Goal: Information Seeking & Learning: Find specific fact

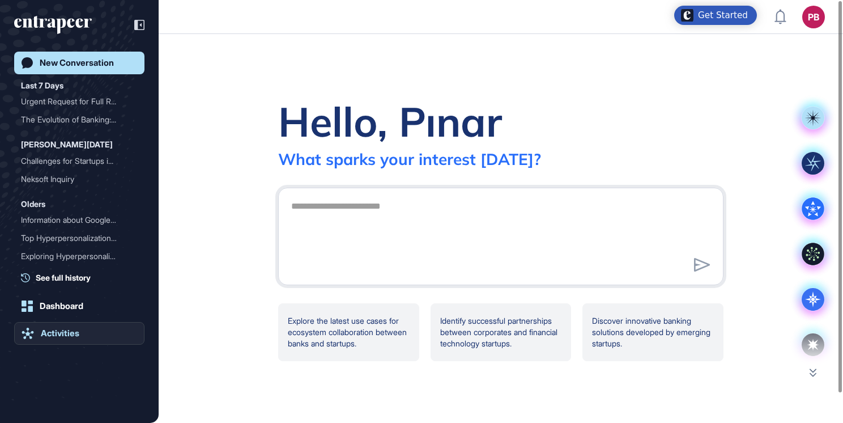
click at [63, 328] on div "Activities" at bounding box center [60, 333] width 39 height 10
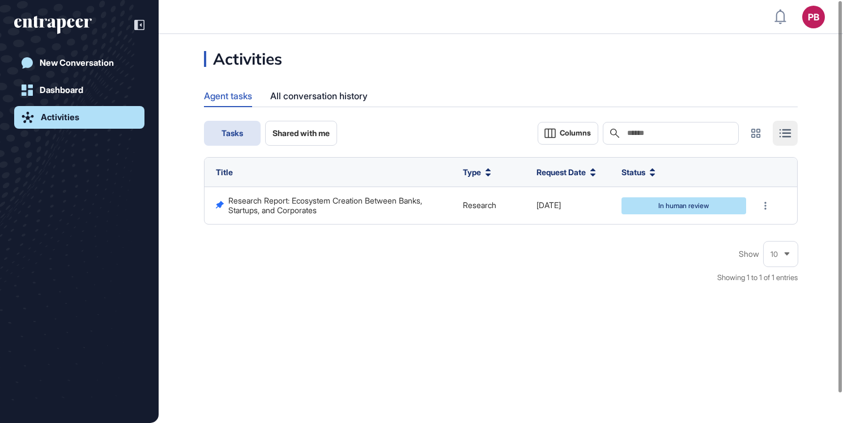
click at [259, 411] on div "Activities Agent tasks All conversation history Tasks Shared with me Columns Se…" at bounding box center [501, 228] width 684 height 389
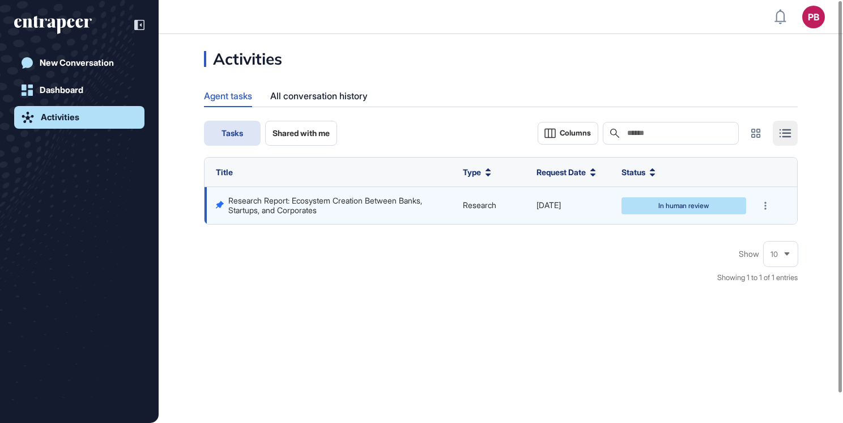
click at [289, 201] on link "Research Report: Ecosystem Creation Between Banks, Startups, and Corporates" at bounding box center [326, 204] width 196 height 19
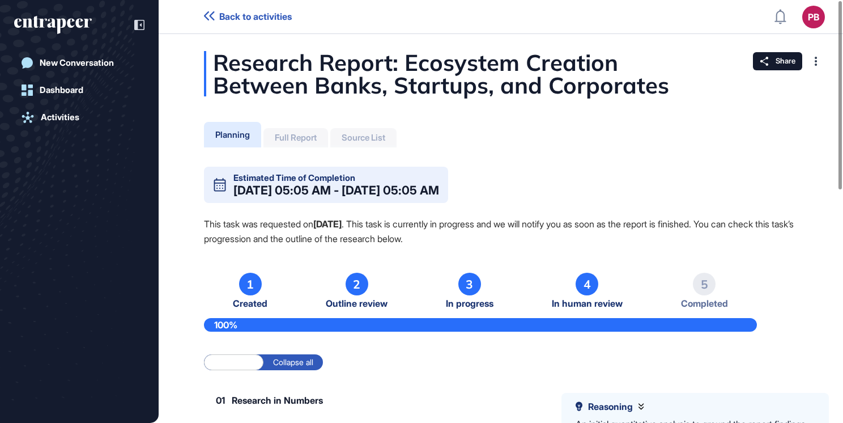
click at [304, 126] on div "Planning Full Report Source List" at bounding box center [300, 133] width 193 height 28
click at [304, 131] on div "Full Report" at bounding box center [295, 137] width 65 height 19
click at [304, 133] on div "Full Report" at bounding box center [296, 138] width 42 height 10
click at [304, 132] on div "Full Report" at bounding box center [295, 137] width 65 height 19
click at [304, 133] on div "Full Report" at bounding box center [295, 137] width 65 height 19
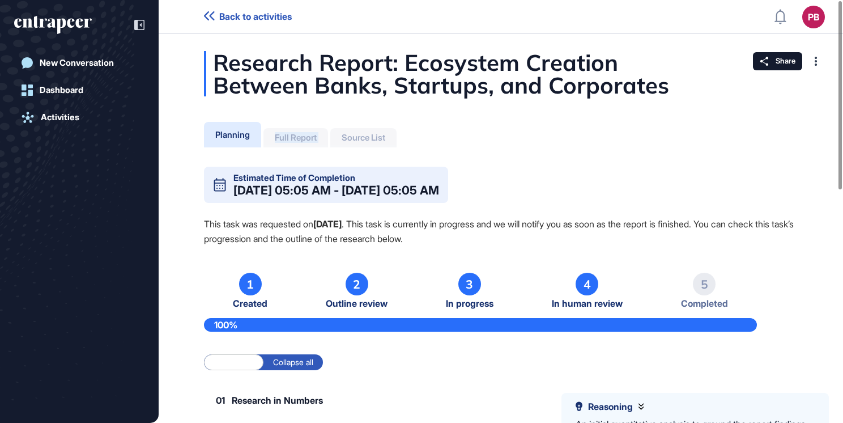
click at [304, 135] on div "Full Report" at bounding box center [296, 138] width 42 height 10
click at [95, 60] on div "New Conversation" at bounding box center [77, 63] width 74 height 10
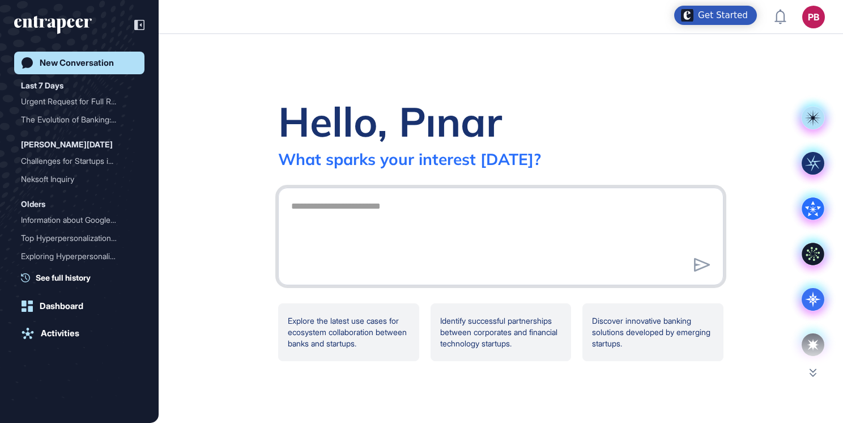
click at [399, 213] on textarea at bounding box center [500, 234] width 433 height 79
click at [391, 190] on div at bounding box center [500, 235] width 445 height 97
click at [391, 215] on textarea at bounding box center [500, 234] width 433 height 79
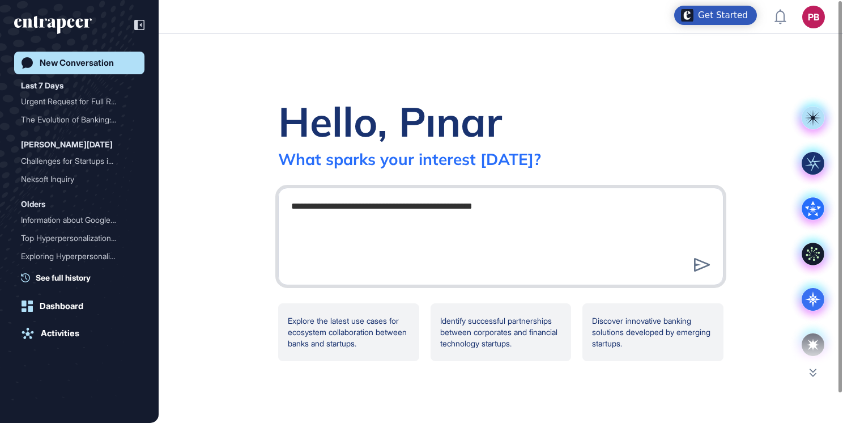
type textarea "**********"
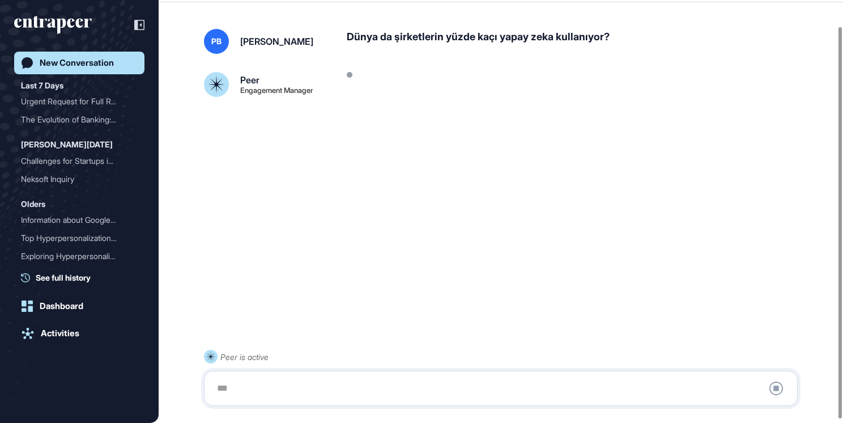
scroll to position [32, 0]
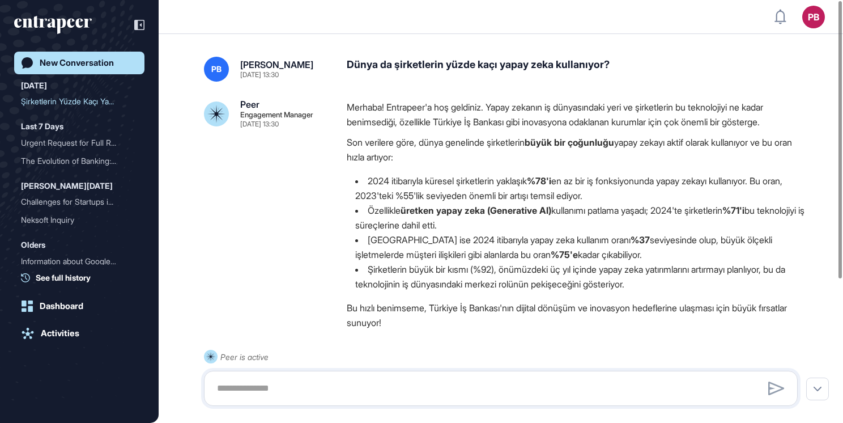
drag, startPoint x: 365, startPoint y: 176, endPoint x: 634, endPoint y: 219, distance: 273.0
click at [634, 219] on ul "2024 itibarıyla küresel şirketlerin yaklaşık %78'i en az bir iş fonksiyonunda y…" at bounding box center [577, 232] width 460 height 118
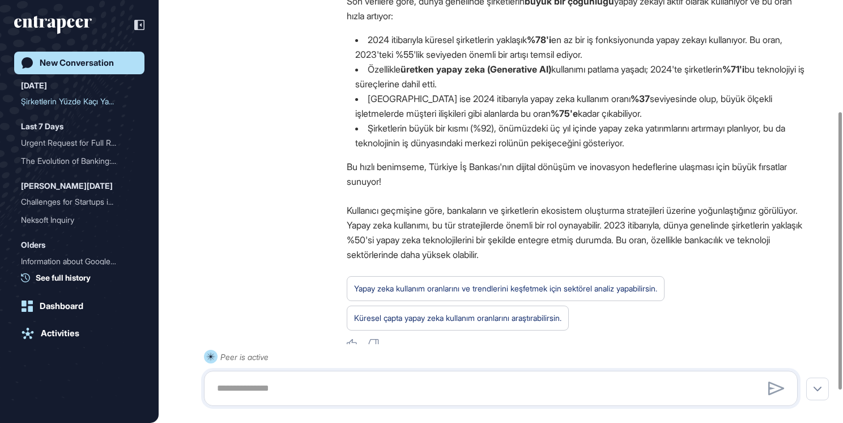
scroll to position [170, 0]
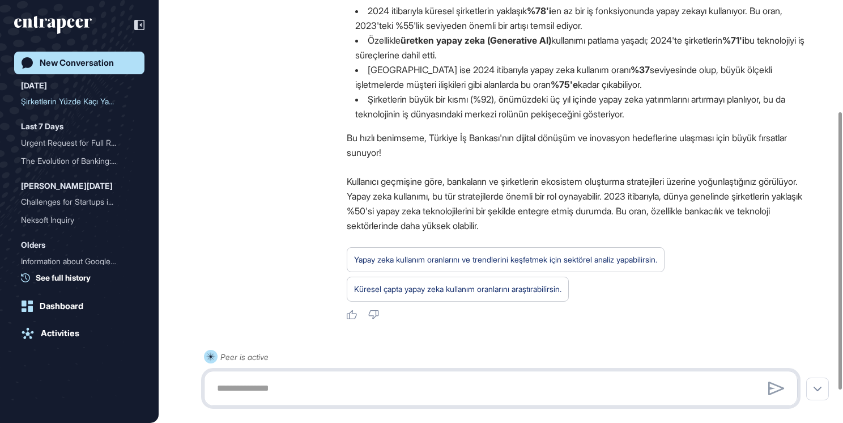
click at [353, 387] on textarea at bounding box center [500, 388] width 581 height 23
type textarea "*"
type textarea "**********"
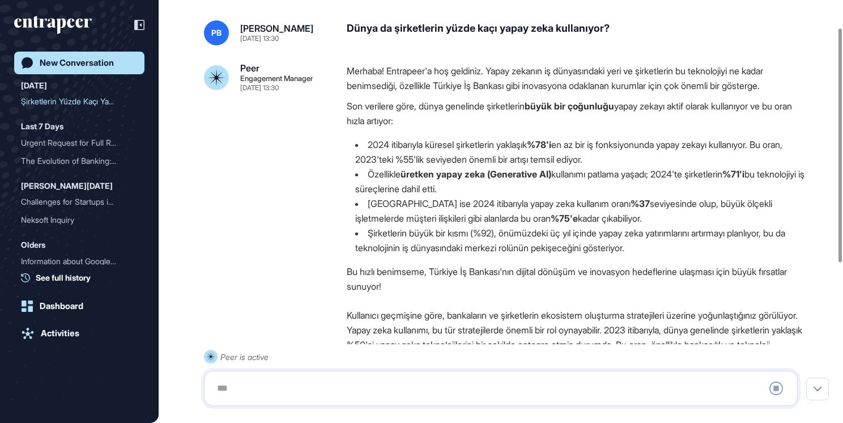
scroll to position [57, 0]
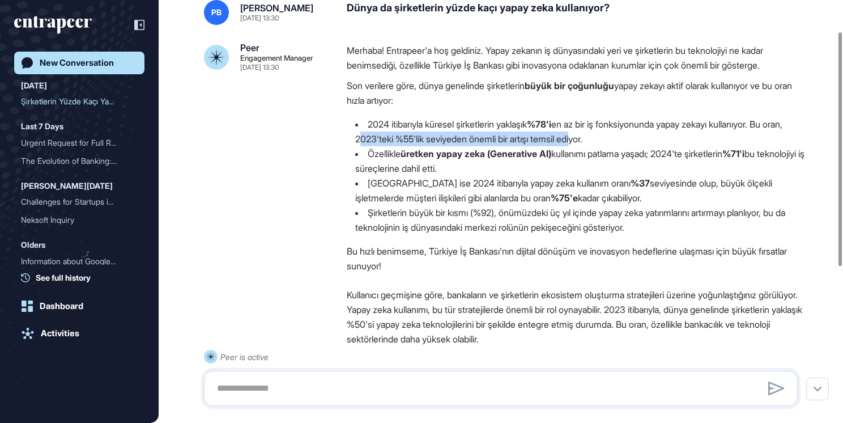
drag, startPoint x: 381, startPoint y: 138, endPoint x: 605, endPoint y: 140, distance: 224.3
click at [605, 140] on li "2024 itibarıyla küresel şirketlerin yaklaşık %78'i en az bir iş fonksiyonunda y…" at bounding box center [577, 131] width 460 height 29
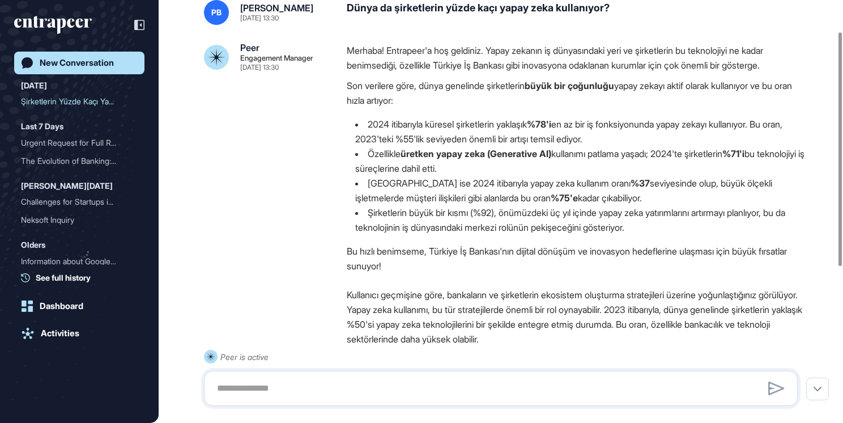
drag, startPoint x: 605, startPoint y: 140, endPoint x: 625, endPoint y: 139, distance: 20.4
click at [625, 139] on li "2024 itibarıyla küresel şirketlerin yaklaşık %78'i en az bir iş fonksiyonunda y…" at bounding box center [577, 131] width 460 height 29
drag, startPoint x: 639, startPoint y: 140, endPoint x: 382, endPoint y: 144, distance: 257.7
click at [382, 144] on li "2024 itibarıyla küresel şirketlerin yaklaşık %78'i en az bir iş fonksiyonunda y…" at bounding box center [577, 131] width 460 height 29
drag, startPoint x: 382, startPoint y: 144, endPoint x: 392, endPoint y: 138, distance: 12.3
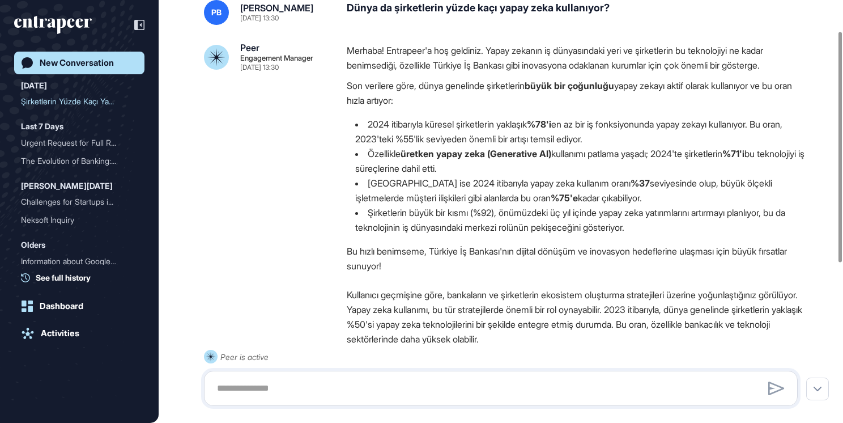
copy li "2023'teki %55'lik seviyeden önemli bir artışı temsil ediyor."
click at [406, 150] on strong "üretken yapay zeka (Generative AI)" at bounding box center [475, 153] width 151 height 11
drag, startPoint x: 408, startPoint y: 153, endPoint x: 559, endPoint y: 157, distance: 151.3
click at [551, 157] on strong "üretken yapay zeka (Generative AI)" at bounding box center [475, 153] width 151 height 11
drag, startPoint x: 559, startPoint y: 157, endPoint x: 552, endPoint y: 153, distance: 7.9
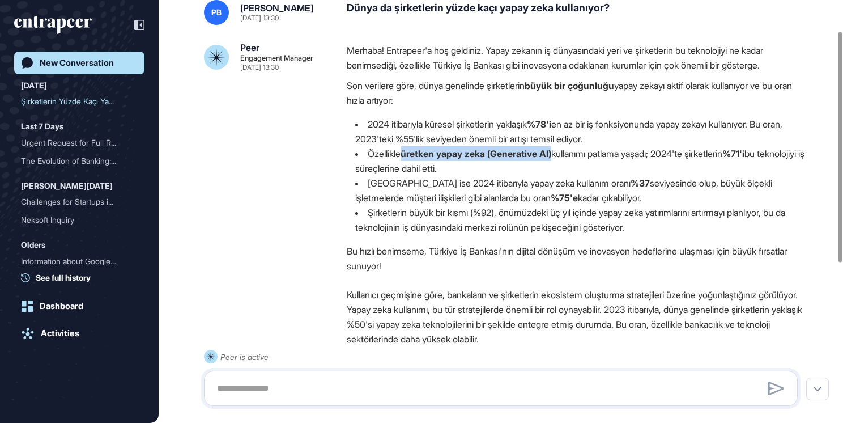
copy strong "üretken yapay zeka (Generative AI)"
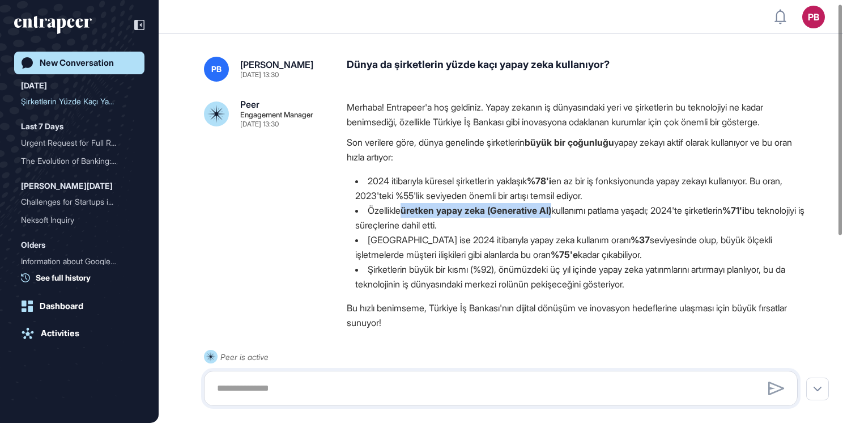
scroll to position [0, 0]
click at [551, 181] on strong "%78'i" at bounding box center [539, 180] width 24 height 11
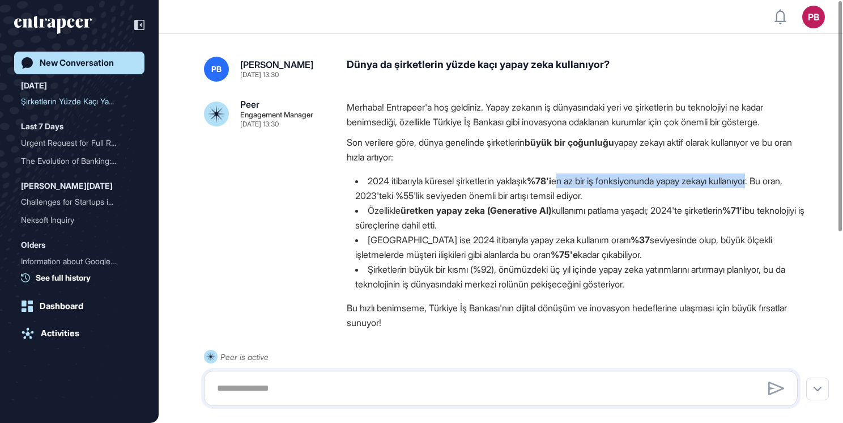
drag, startPoint x: 575, startPoint y: 181, endPoint x: 780, endPoint y: 182, distance: 205.0
click at [780, 182] on li "2024 itibarıyla küresel şirketlerin yaklaşık %78'i en az bir iş fonksiyonunda y…" at bounding box center [577, 187] width 460 height 29
drag, startPoint x: 780, startPoint y: 182, endPoint x: 758, endPoint y: 180, distance: 21.6
copy li "en az bir iş fonksiyonunda yapay zekayı kullanıyo"
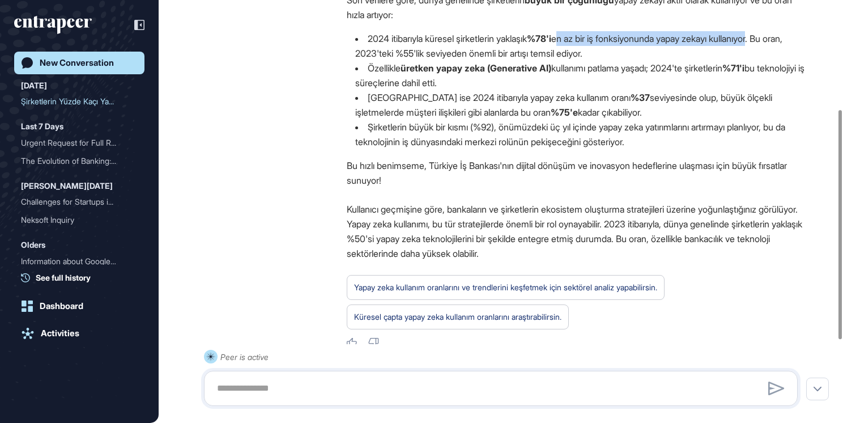
scroll to position [123, 0]
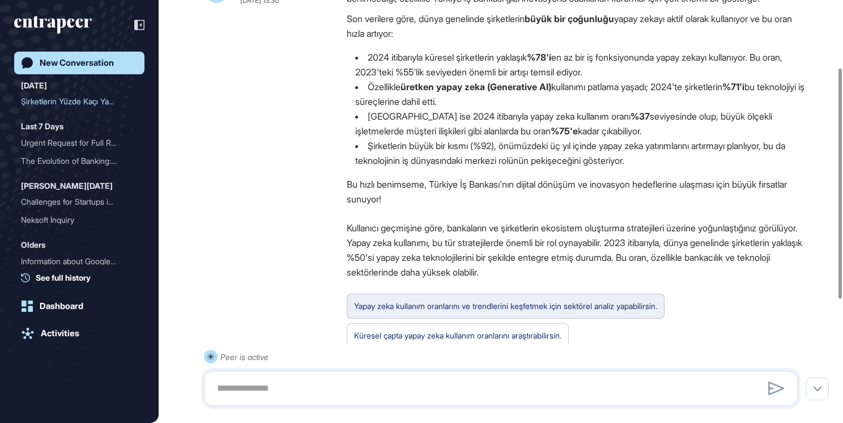
click at [539, 300] on div "Yapay zeka kullanım oranlarını ve trendlerini keşfetmek için sektörel analiz ya…" at bounding box center [505, 305] width 303 height 15
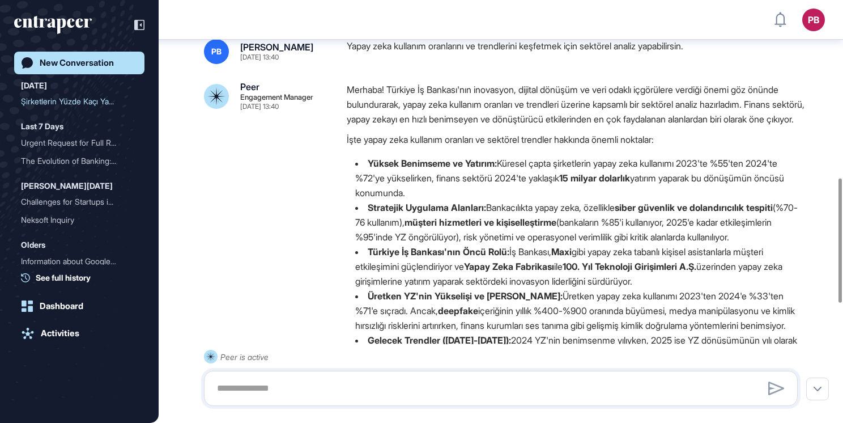
scroll to position [662, 0]
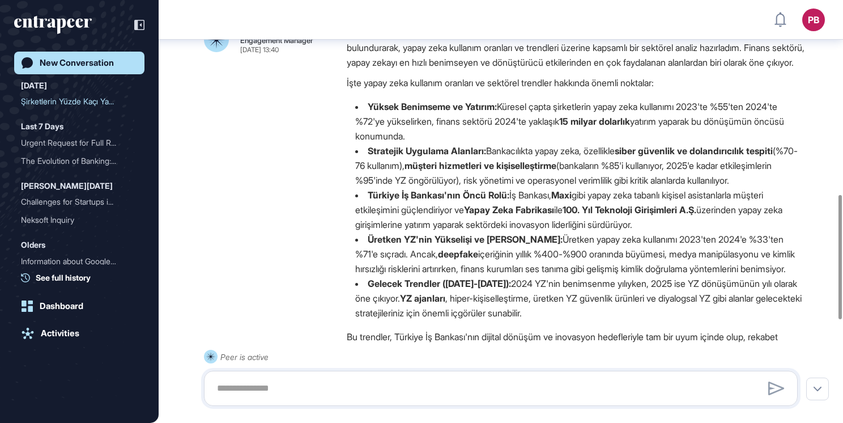
drag, startPoint x: 499, startPoint y: 151, endPoint x: 503, endPoint y: 122, distance: 29.2
click at [503, 122] on li "Yüksek Benimseme ve Yatırım: Küresel çapta şirketlerin yapay zeka kullanımı 202…" at bounding box center [577, 121] width 460 height 44
copy li "Küresel çapta şirketlerin yapay zeka kullanımı 2023'te %55'ten 2024'te %72'ye y…"
